Goal: Information Seeking & Learning: Learn about a topic

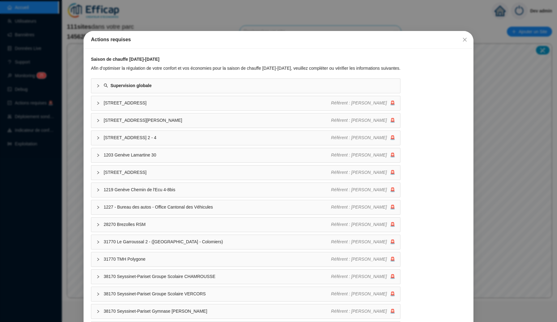
drag, startPoint x: 0, startPoint y: 0, endPoint x: 308, endPoint y: 26, distance: 309.2
click at [308, 26] on div "Actions requises Saison de chauffe 2025-2026 Afin d'optimiser la régulation de …" at bounding box center [278, 161] width 557 height 322
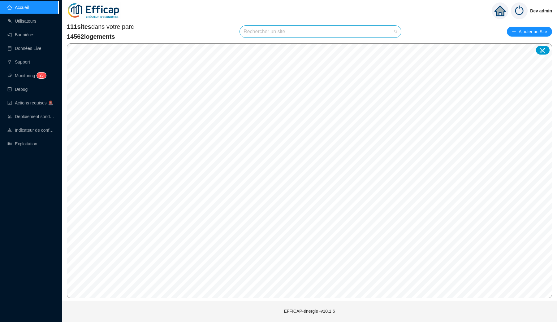
click at [260, 31] on input "search" at bounding box center [318, 32] width 148 height 12
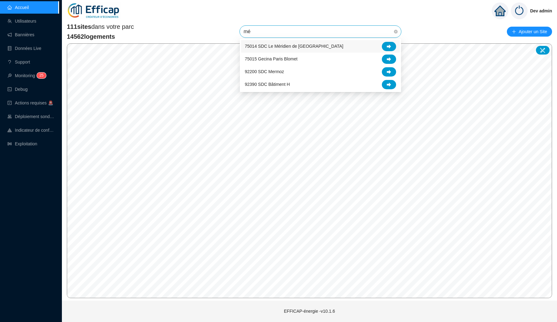
type input "mér"
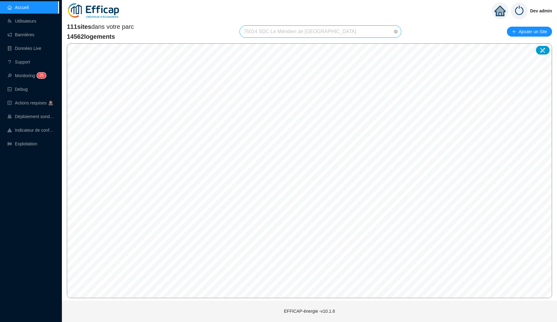
click at [275, 31] on span "75014 SDC Le Méridien de Paris" at bounding box center [321, 32] width 154 height 12
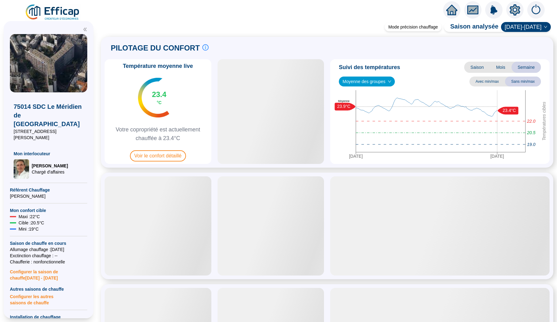
click at [381, 87] on div "Suivi des températures Saison Mois Semaine Moyenne des groupes Avec min/max San…" at bounding box center [440, 111] width 220 height 105
click at [379, 81] on span "Moyenne des groupes" at bounding box center [367, 81] width 49 height 9
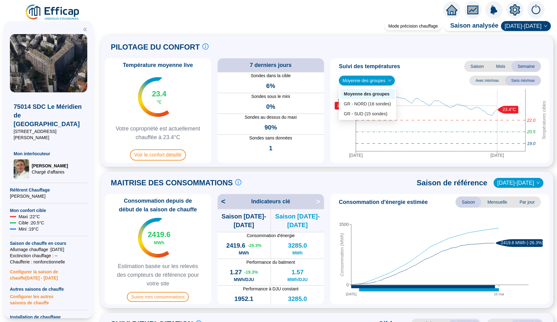
click at [56, 1] on div at bounding box center [278, 8] width 557 height 17
click at [66, 14] on img at bounding box center [53, 12] width 56 height 17
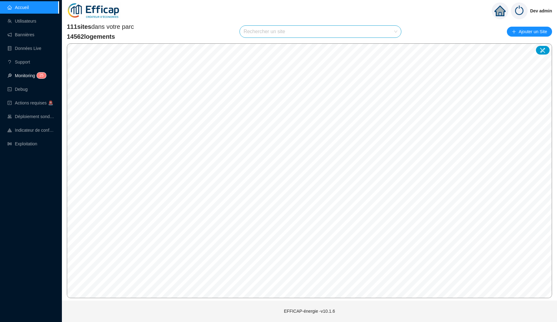
click at [29, 78] on link "Monitoring 2 5" at bounding box center [25, 75] width 37 height 5
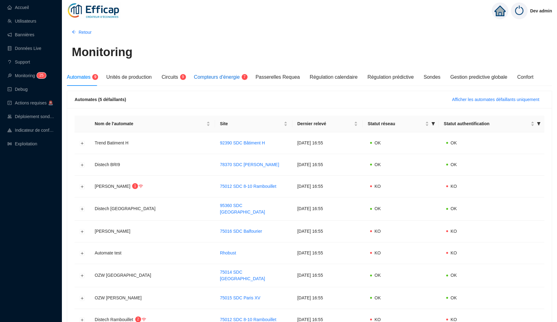
click at [232, 77] on span "Compteurs d'énergie" at bounding box center [217, 76] width 46 height 5
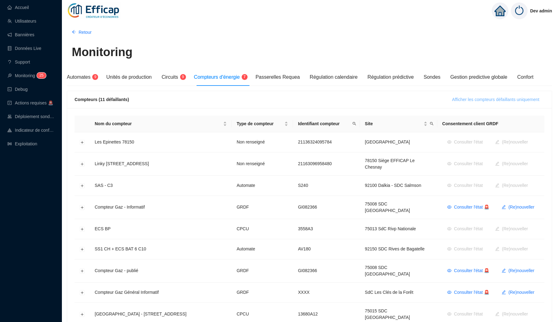
click at [479, 98] on span "Afficher les compteurs défaillants uniquement" at bounding box center [495, 99] width 87 height 7
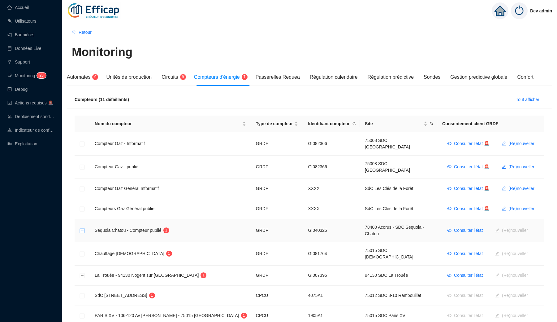
click at [83, 228] on button "Développer la ligne" at bounding box center [82, 230] width 5 height 5
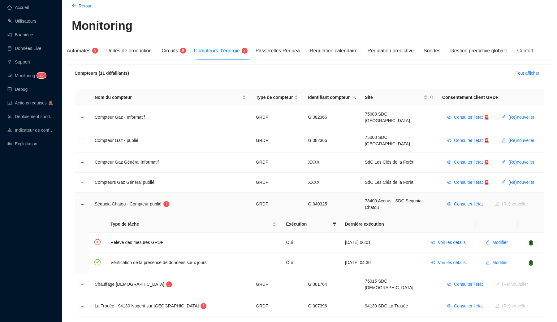
scroll to position [31, 0]
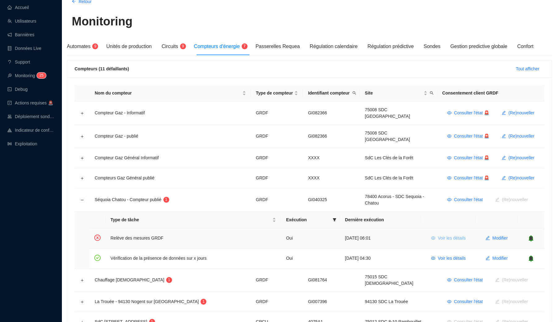
click at [435, 233] on button "Voir les détails" at bounding box center [448, 238] width 45 height 10
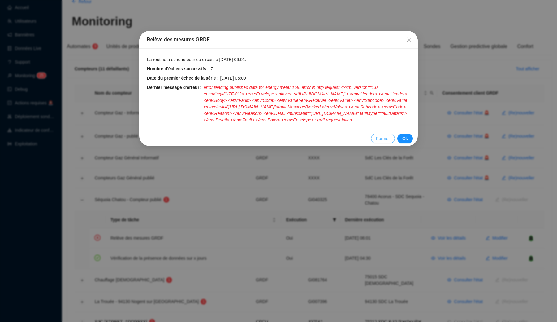
click at [380, 142] on span "Fermer" at bounding box center [383, 138] width 14 height 7
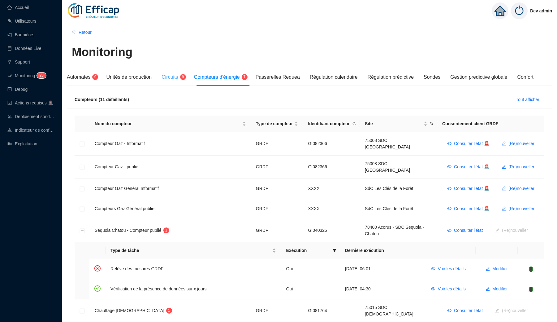
scroll to position [0, 0]
click at [175, 73] on div "Circuits 9" at bounding box center [173, 76] width 22 height 17
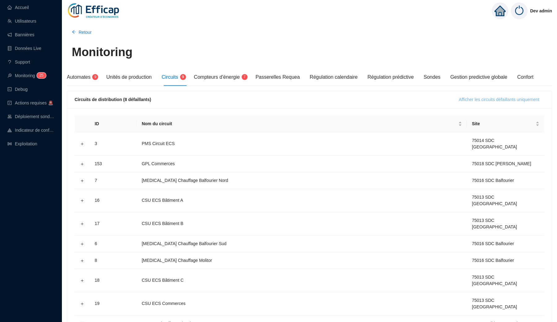
click at [476, 99] on span "Afficher les circuits défaillants uniquement" at bounding box center [499, 99] width 81 height 7
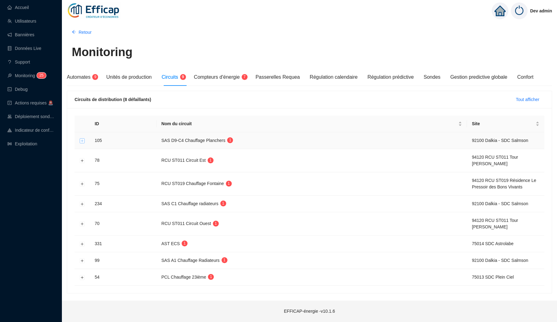
click at [82, 142] on button "Développer la ligne" at bounding box center [82, 140] width 5 height 5
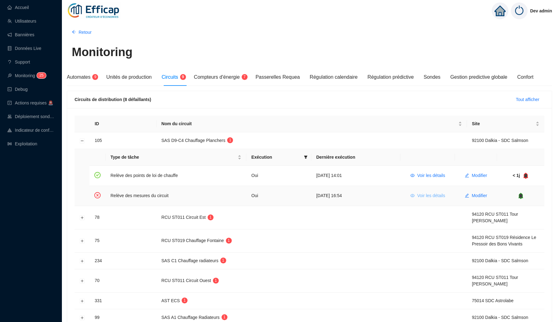
click at [433, 196] on span "Voir les détails" at bounding box center [431, 195] width 28 height 7
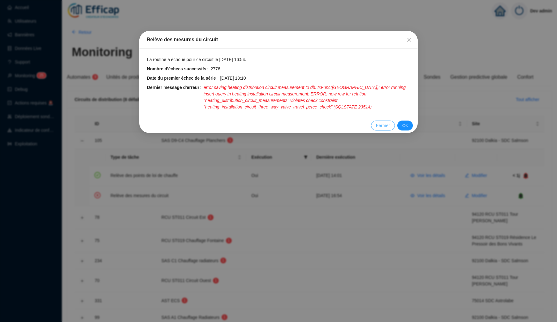
click at [382, 126] on span "Fermer" at bounding box center [383, 125] width 14 height 7
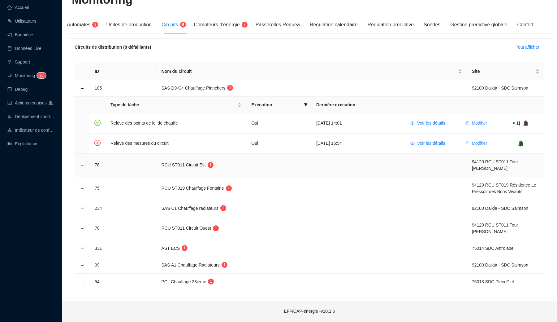
scroll to position [52, 0]
click at [83, 282] on button "Développer la ligne" at bounding box center [82, 281] width 5 height 5
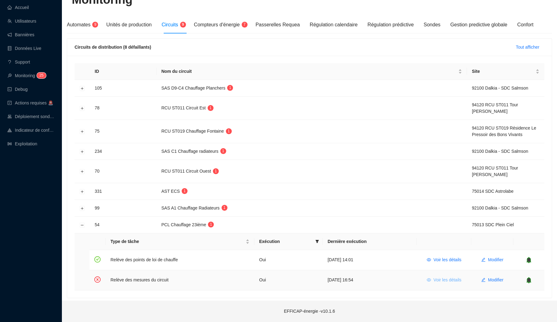
click at [455, 282] on span "Voir les détails" at bounding box center [448, 280] width 28 height 7
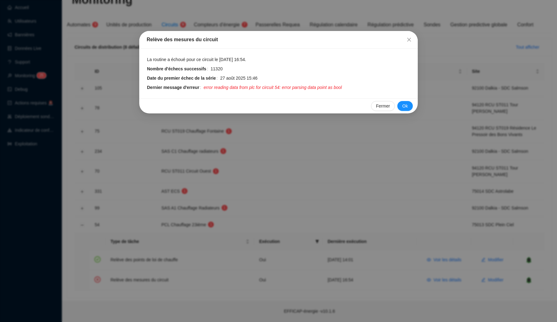
click at [342, 88] on span "error reading data from plc for circuit 54: error parsing data point as bool" at bounding box center [273, 87] width 138 height 7
drag, startPoint x: 348, startPoint y: 88, endPoint x: 325, endPoint y: 88, distance: 23.2
click at [325, 88] on span "error reading data from plc for circuit 54: error parsing data point as bool" at bounding box center [273, 87] width 138 height 7
click at [381, 106] on span "Fermer" at bounding box center [383, 106] width 14 height 7
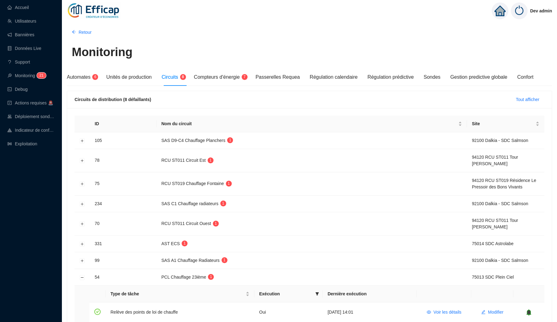
scroll to position [0, 0]
click at [23, 7] on link "Accueil" at bounding box center [17, 7] width 21 height 5
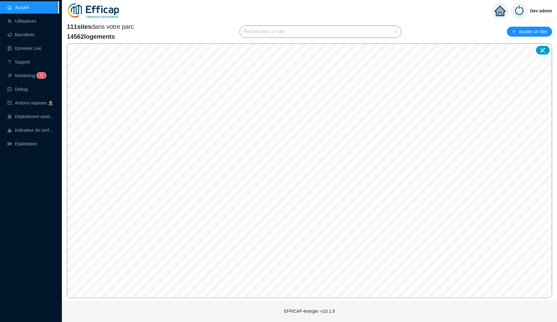
drag, startPoint x: 256, startPoint y: 42, endPoint x: 269, endPoint y: 30, distance: 17.5
click at [269, 30] on input "search" at bounding box center [318, 32] width 148 height 12
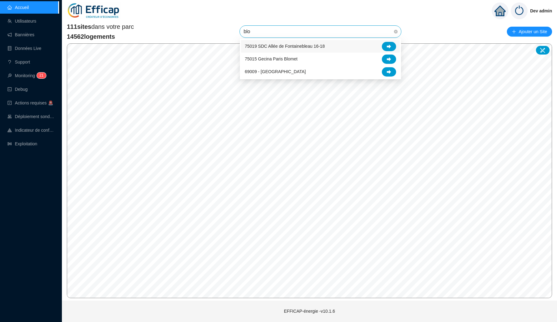
type input "blom"
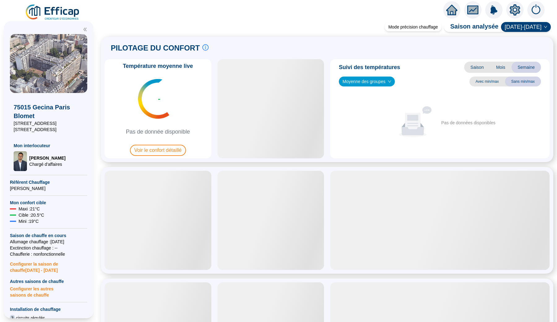
click at [500, 69] on span "Mois" at bounding box center [501, 67] width 22 height 11
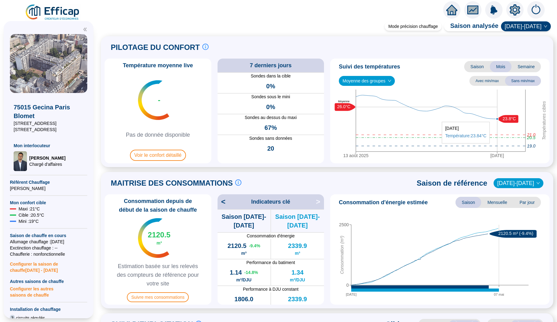
click at [498, 119] on circle at bounding box center [497, 119] width 2 height 2
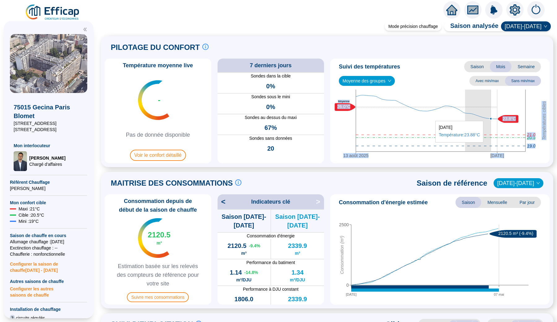
drag, startPoint x: 466, startPoint y: 118, endPoint x: 492, endPoint y: 118, distance: 26.0
click at [492, 118] on icon "13 août 2025 4 sept. 2025 Températures cibles 20.5 21.0 19.0 23.8°C 26.0°C Moye…" at bounding box center [440, 125] width 215 height 71
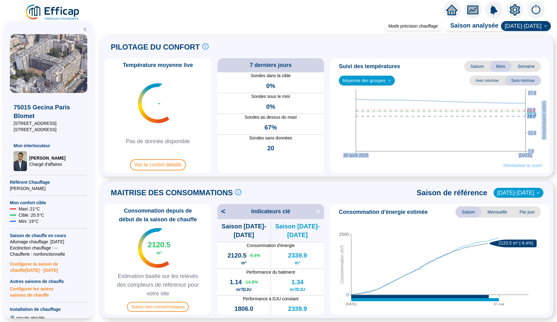
click at [527, 167] on span "Réinitialiser le zoom" at bounding box center [523, 165] width 39 height 6
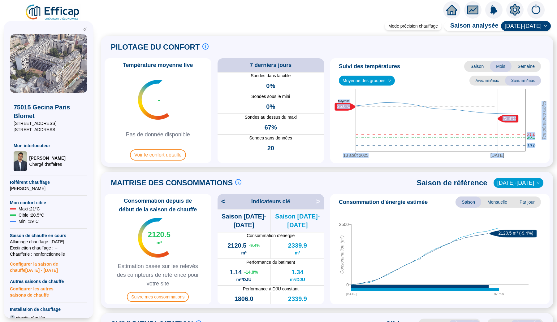
click at [450, 160] on icon "13 août 2025 4 sept. 2025 Températures cibles 20.5 21.0 19.0 23.8°C 26.0°C Moye…" at bounding box center [440, 124] width 215 height 71
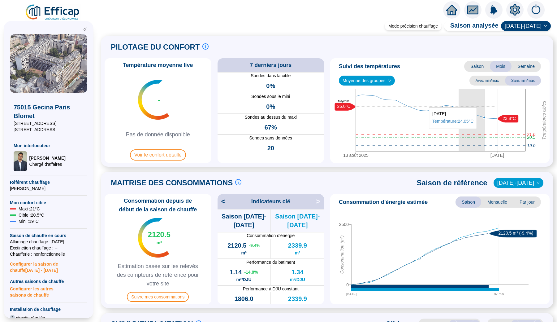
drag, startPoint x: 469, startPoint y: 132, endPoint x: 482, endPoint y: 132, distance: 13.3
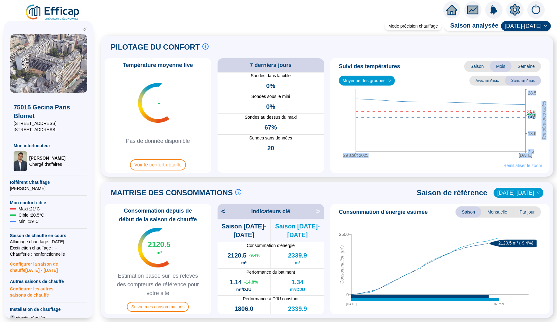
click at [514, 163] on span "Réinitialiser le zoom" at bounding box center [523, 165] width 39 height 6
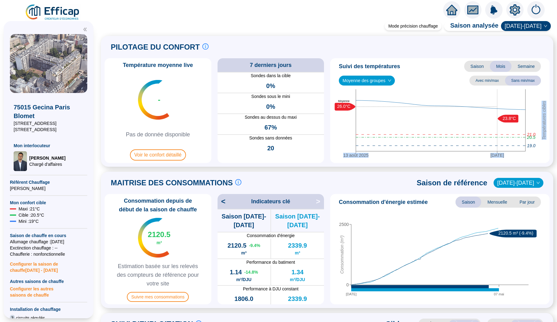
click at [462, 157] on icon "13 août 2025 4 sept. 2025 Températures cibles 20.5 21.0 19.0 23.8°C 26.0°C Moye…" at bounding box center [440, 124] width 215 height 71
click at [169, 153] on span "Voir le confort détaillé" at bounding box center [158, 154] width 56 height 11
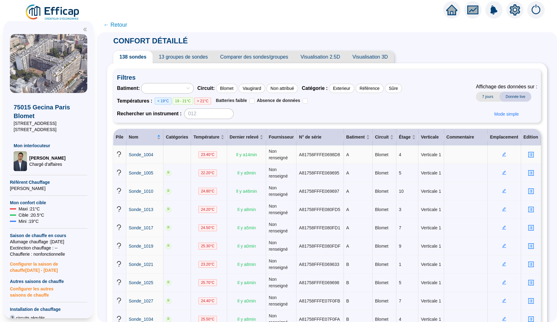
click at [503, 155] on icon "edit" at bounding box center [505, 154] width 4 height 4
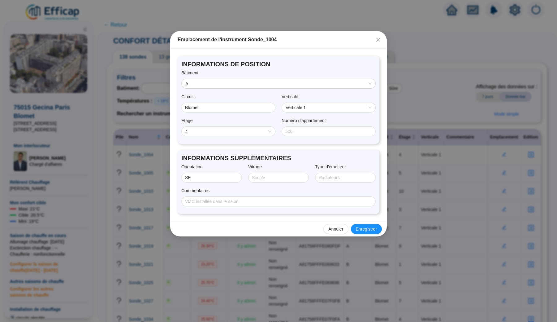
click at [405, 147] on div "Emplacement de l'instrument Sonde_1004 INFORMATIONS DE POSITION Bâtiment A Circ…" at bounding box center [278, 161] width 557 height 322
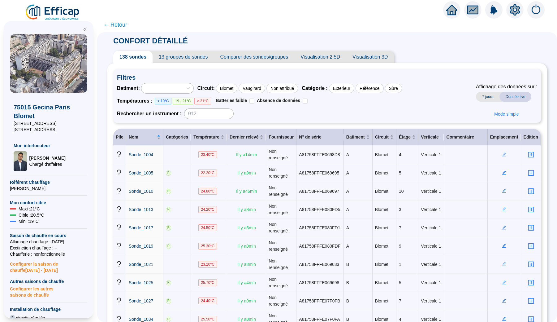
click at [187, 61] on span "13 groupes de sondes" at bounding box center [183, 57] width 61 height 12
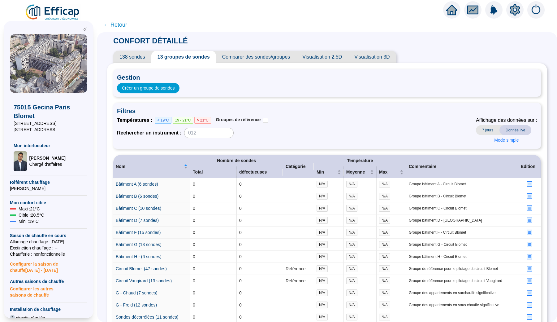
click at [379, 54] on span "Visualisation 3D" at bounding box center [372, 57] width 48 height 12
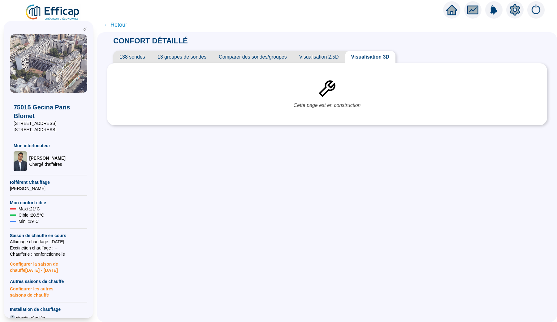
click at [195, 56] on span "13 groupes de sondes" at bounding box center [181, 57] width 61 height 12
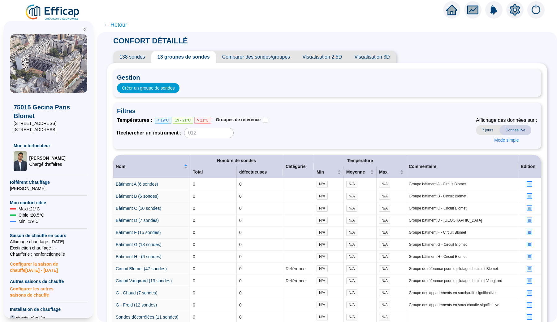
click at [520, 14] on div at bounding box center [515, 9] width 17 height 17
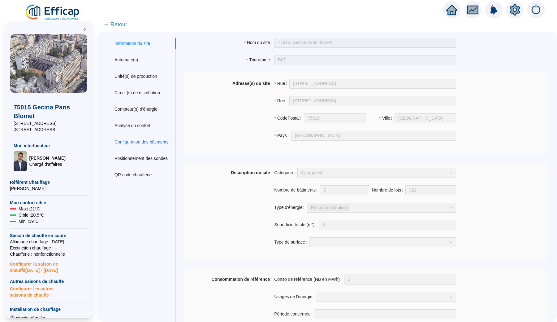
click at [149, 139] on div "Configuration des bâtiments" at bounding box center [142, 142] width 54 height 7
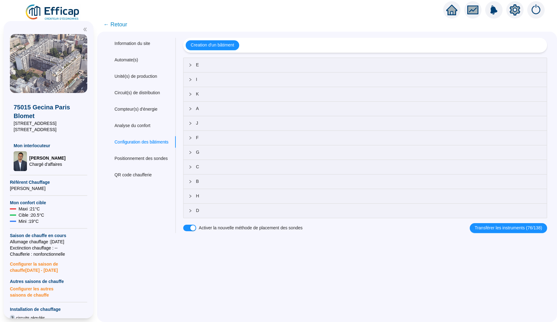
click at [229, 151] on span "G" at bounding box center [369, 152] width 346 height 7
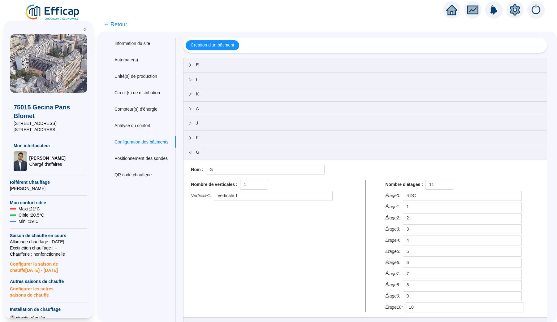
click at [229, 150] on span "G" at bounding box center [369, 152] width 346 height 7
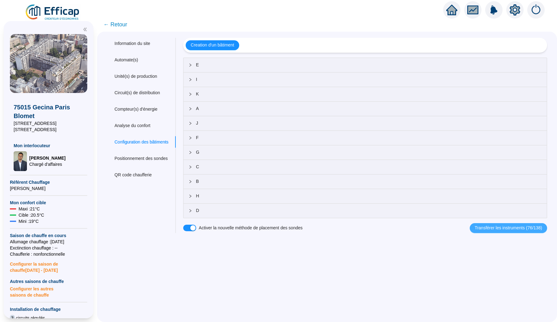
click at [481, 226] on span "Transférer les instruments (76/138)" at bounding box center [509, 228] width 68 height 7
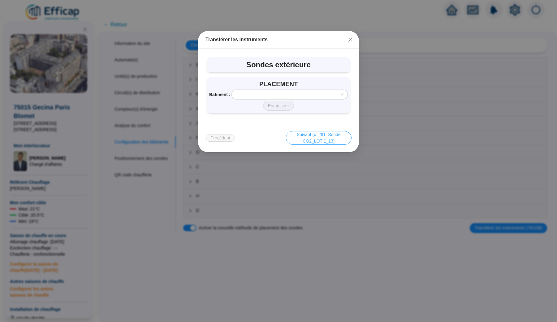
click at [302, 137] on span "Suivant (x_281_Sonde CO2_LOT 1_13)" at bounding box center [319, 137] width 56 height 13
click at [260, 135] on span "Précédent (Sondes extérieure )" at bounding box center [239, 137] width 56 height 13
click at [320, 142] on span "Suivant (x_281_Sonde CO2_LOT 1_13)" at bounding box center [319, 137] width 56 height 13
click at [323, 137] on span "Suivant (x_281_Sonde CO2_LOT 1_14)" at bounding box center [319, 137] width 56 height 13
click at [323, 137] on span "Suivant (x_281_Sonde CO2_LOT 1_20)" at bounding box center [319, 137] width 56 height 13
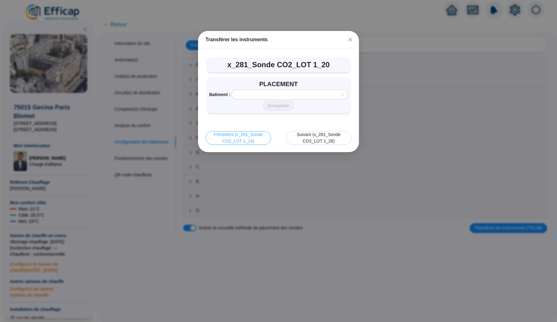
click at [257, 138] on span "Précédent (x_281_Sonde CO2_LOT 1_14)" at bounding box center [239, 137] width 56 height 13
click at [257, 138] on span "Précédent (x_281_Sonde CO2_LOT 1_13)" at bounding box center [239, 137] width 56 height 13
click at [257, 138] on span "Précédent (Sondes extérieure )" at bounding box center [239, 137] width 56 height 13
click at [349, 41] on icon "close" at bounding box center [351, 40] width 4 height 4
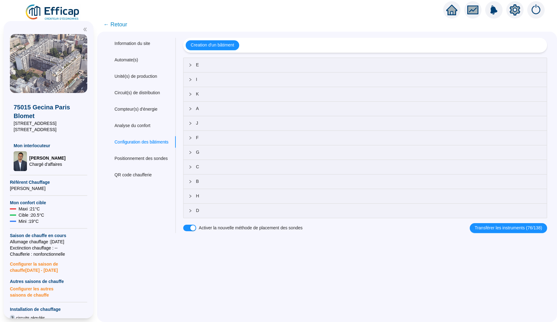
click at [116, 21] on span "← Retour" at bounding box center [115, 24] width 24 height 9
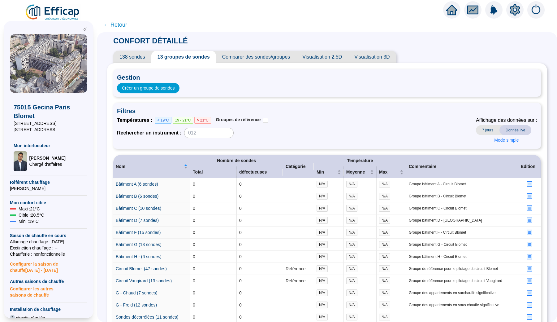
click at [135, 55] on span "138 sondes" at bounding box center [132, 57] width 38 height 12
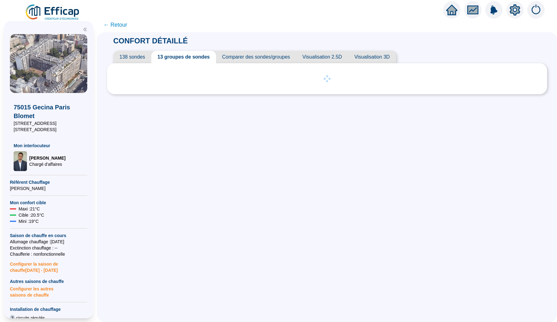
click at [141, 59] on span "138 sondes" at bounding box center [132, 57] width 38 height 12
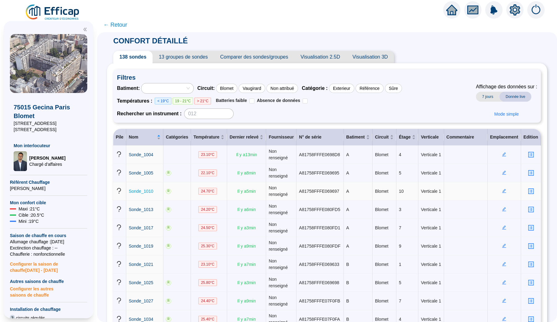
click at [149, 191] on span "Sonde_1010" at bounding box center [141, 191] width 24 height 5
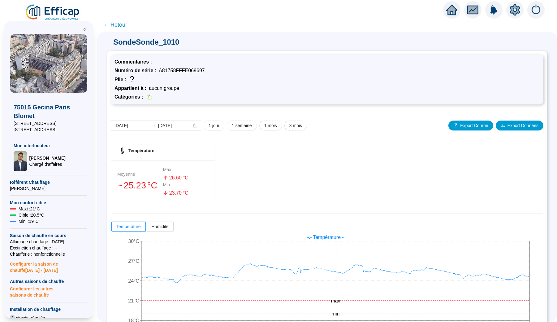
click at [160, 88] on span "aucun groupe" at bounding box center [164, 87] width 30 height 5
drag, startPoint x: 160, startPoint y: 88, endPoint x: 172, endPoint y: 88, distance: 12.1
click at [172, 88] on span "aucun groupe" at bounding box center [164, 87] width 30 height 5
click at [124, 26] on span "← Retour" at bounding box center [115, 24] width 24 height 9
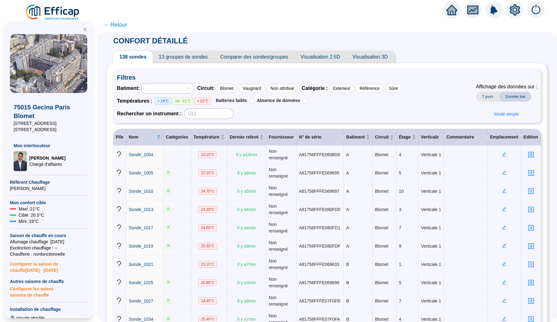
click at [117, 25] on span "← Retour" at bounding box center [115, 24] width 24 height 9
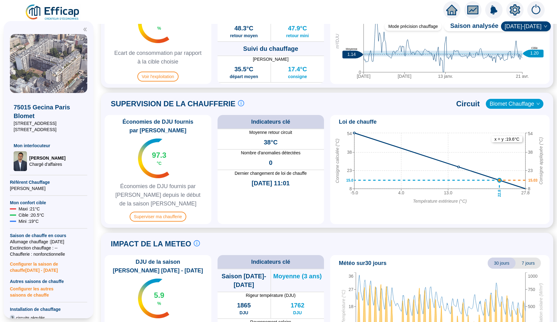
scroll to position [327, 0]
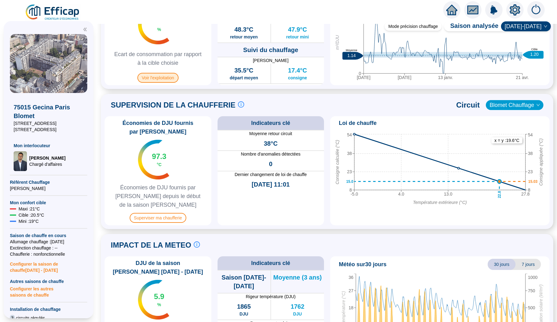
click at [166, 75] on span "Voir l'exploitation" at bounding box center [158, 78] width 41 height 10
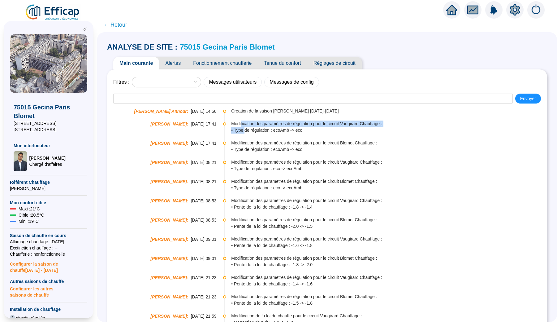
drag, startPoint x: 241, startPoint y: 125, endPoint x: 244, endPoint y: 129, distance: 5.1
click at [244, 129] on div "Modification des paramètres de régulation pour le circuit Vaugirard Chauffage :…" at bounding box center [389, 126] width 316 height 13
click at [244, 129] on span "• Type de régulation : ecoAmb -> eco" at bounding box center [389, 130] width 316 height 7
click at [180, 47] on link "75015 Gecina Paris Blomet" at bounding box center [227, 47] width 95 height 8
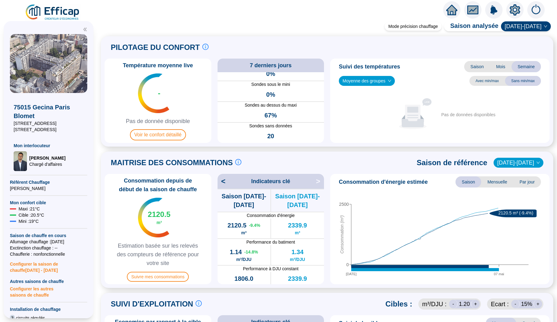
scroll to position [12, 0]
click at [273, 111] on span "67%" at bounding box center [271, 115] width 12 height 9
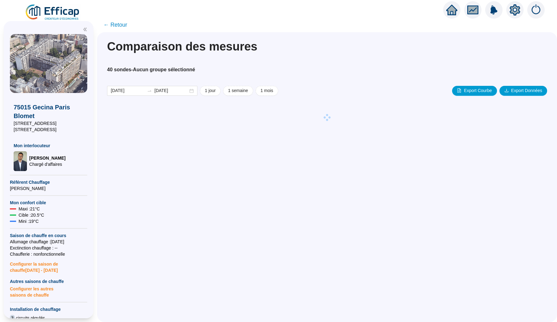
click at [120, 23] on span "← Retour" at bounding box center [115, 24] width 24 height 9
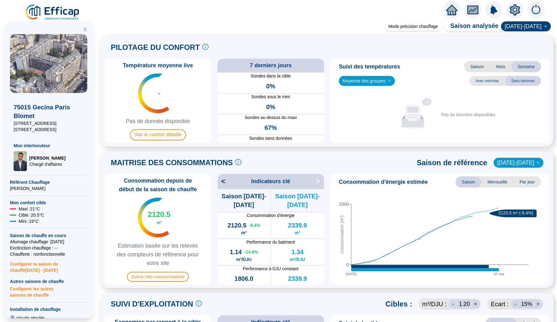
click at [179, 142] on div "Température moyenne live - Pas de donnée disponible Voir le confort détaillé" at bounding box center [158, 101] width 107 height 84
click at [178, 135] on span "Voir le confort détaillé" at bounding box center [158, 134] width 56 height 11
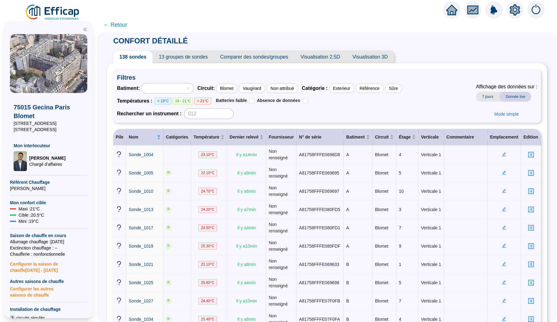
click at [182, 57] on span "13 groupes de sondes" at bounding box center [183, 57] width 61 height 12
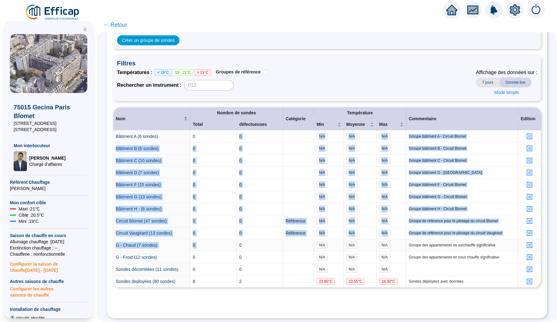
drag, startPoint x: 239, startPoint y: 132, endPoint x: 239, endPoint y: 243, distance: 111.2
click at [239, 243] on tbody "Bâtiment A (6 sondes) 0 0 N/A N/A N/A Groupe bâtiment A - Circuit Blomet Bâtime…" at bounding box center [327, 208] width 428 height 157
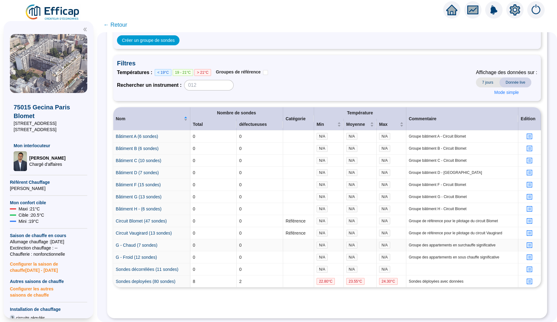
click at [239, 243] on td "0" at bounding box center [260, 245] width 46 height 12
click at [532, 134] on icon "profile" at bounding box center [530, 136] width 5 height 5
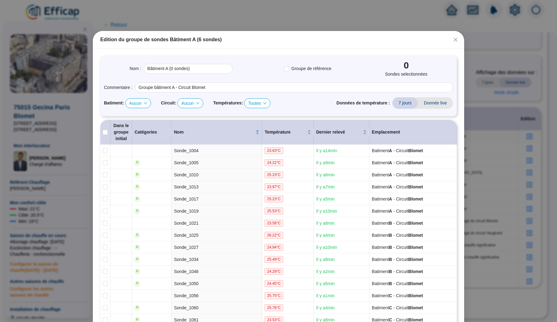
click at [324, 14] on div "Edition du groupe de sondes Bâtiment A (6 sondes) Nom : Bâtiment A (0 sondes) G…" at bounding box center [278, 161] width 557 height 322
